Goal: Check status

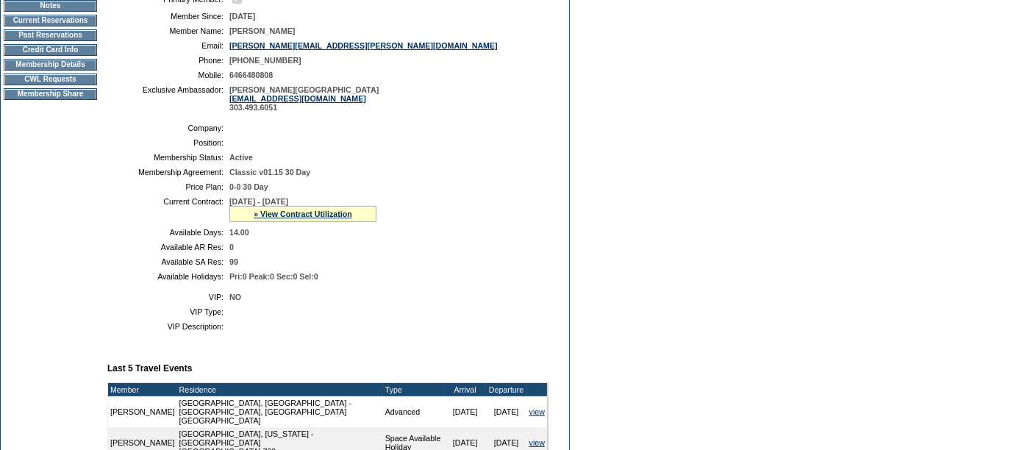
scroll to position [227, 0]
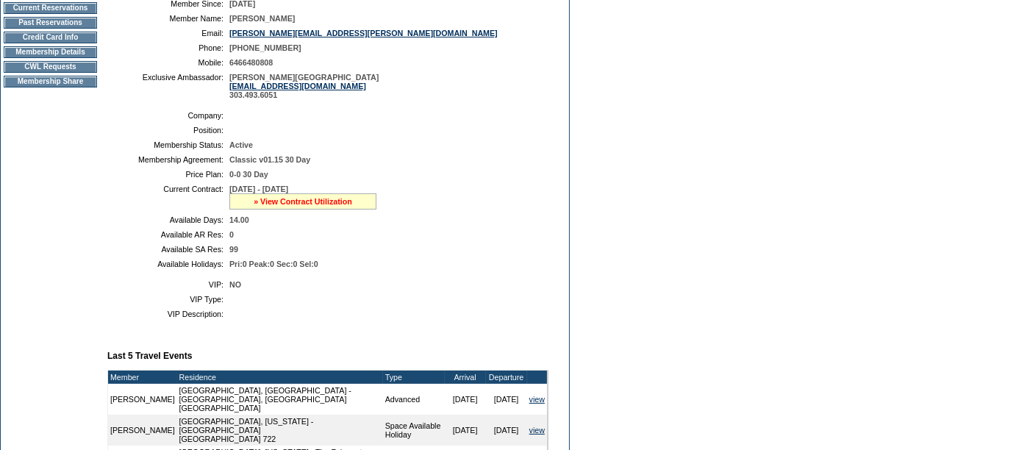
click at [321, 202] on link "» View Contract Utilization" at bounding box center [303, 201] width 99 height 9
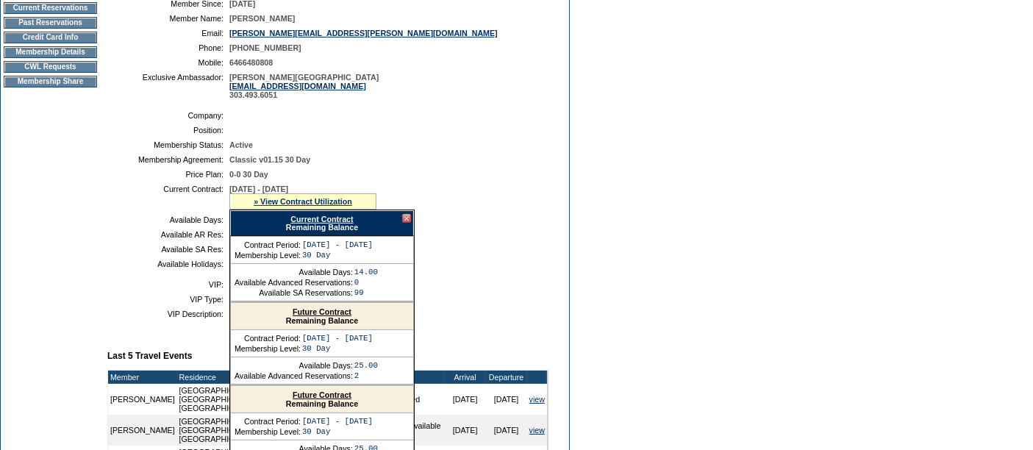
click at [298, 217] on link "Current Contract" at bounding box center [322, 219] width 63 height 9
click at [72, 193] on td "Dashboard Personal Info Business Info Address Info Web Access Notes Current Res…" at bounding box center [50, 315] width 99 height 800
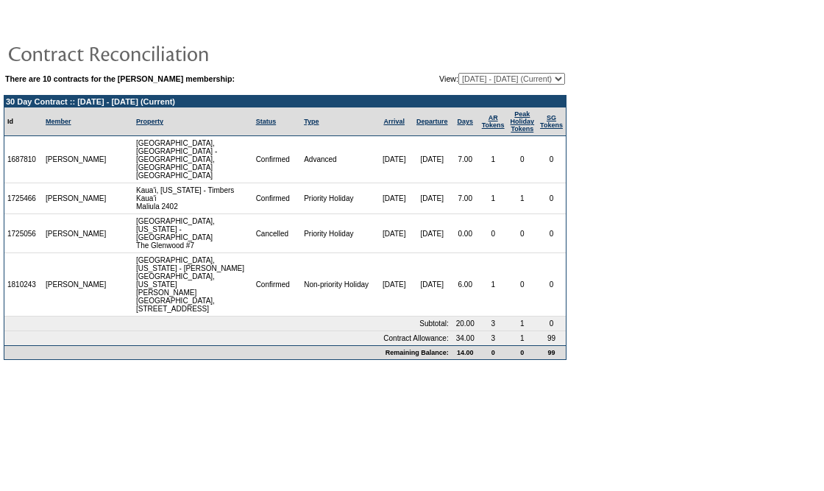
click at [523, 79] on select "09/20/18 - 03/31/20 04/01/20 - 03/31/21 04/01/21 - 03/31/22 04/01/22 - 03/31/23…" at bounding box center [511, 79] width 107 height 12
select select "139637"
click at [458, 73] on select "09/20/18 - 03/31/20 04/01/20 - 03/31/21 04/01/21 - 03/31/22 04/01/22 - 03/31/23…" at bounding box center [511, 79] width 107 height 12
